Goal: Task Accomplishment & Management: Manage account settings

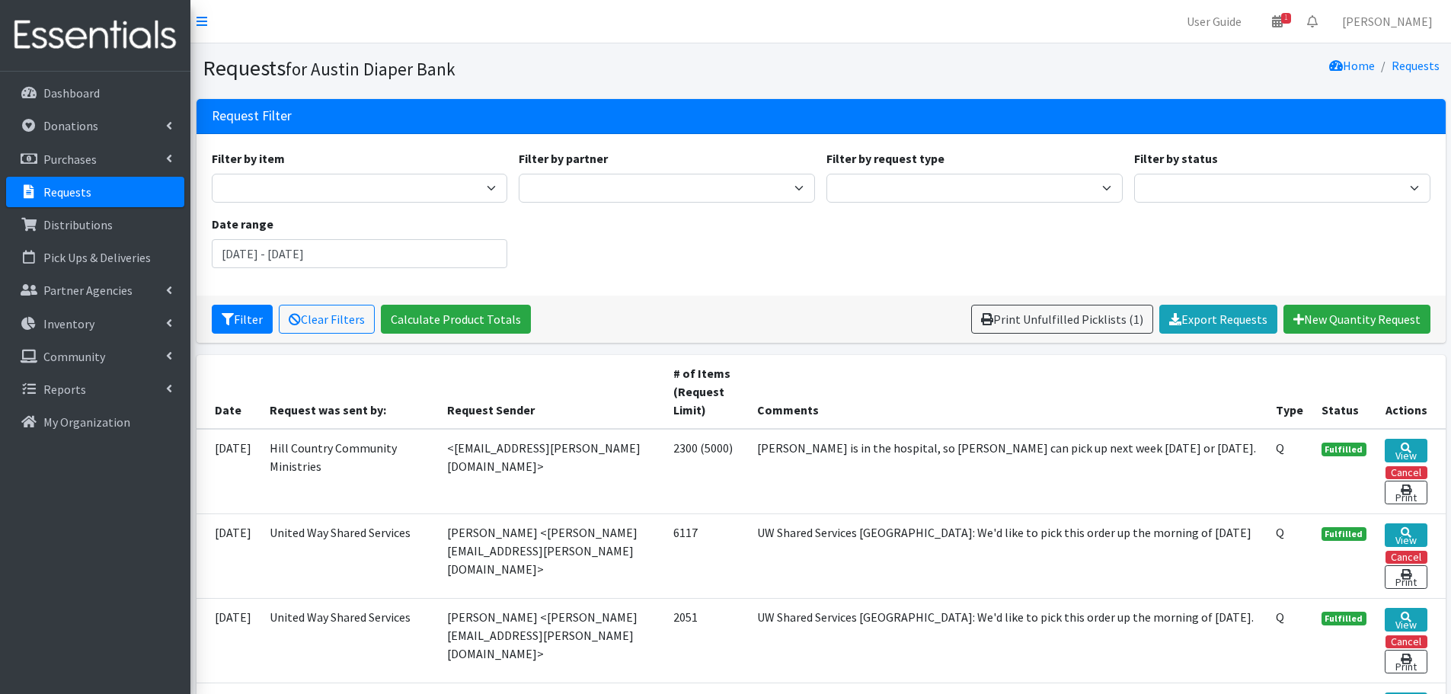
click at [55, 193] on p "Requests" at bounding box center [67, 191] width 48 height 15
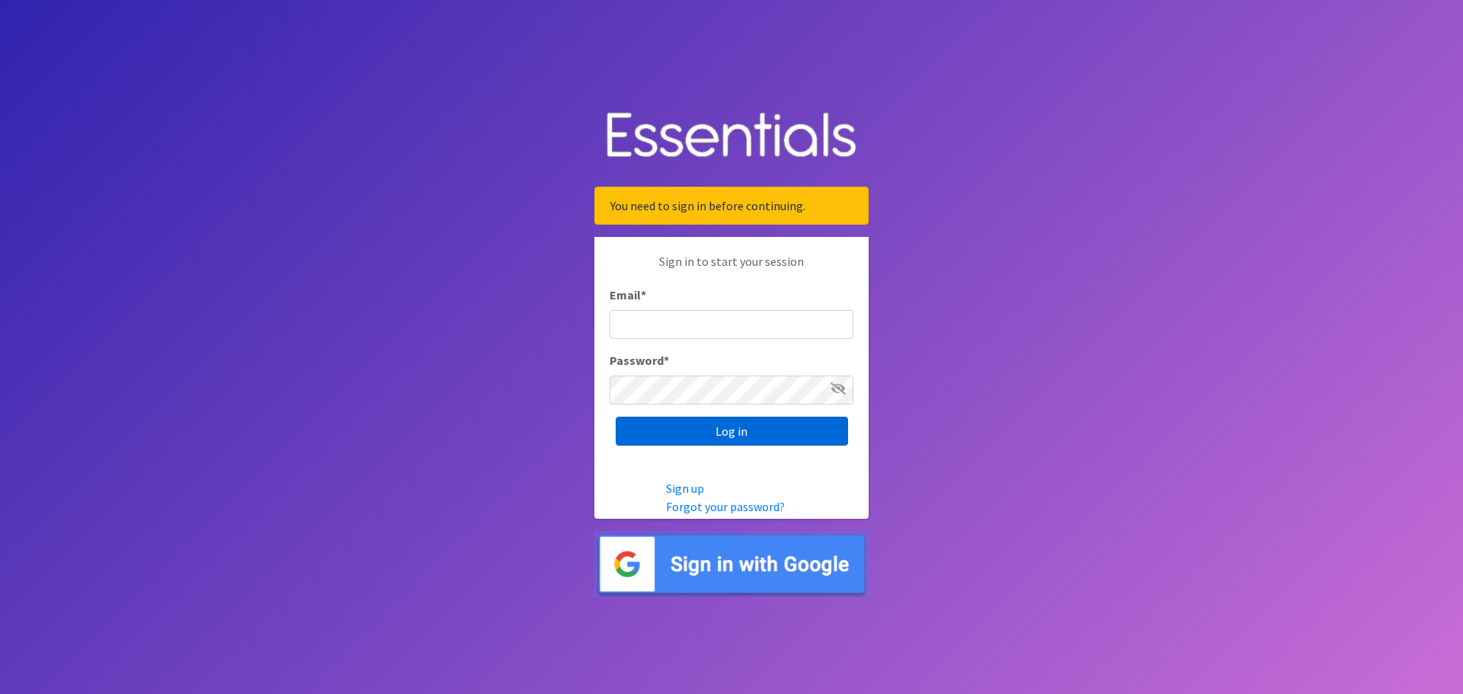
type input "[EMAIL_ADDRESS][DOMAIN_NAME]"
click at [691, 422] on input "Log in" at bounding box center [732, 431] width 232 height 29
